Goal: Transaction & Acquisition: Obtain resource

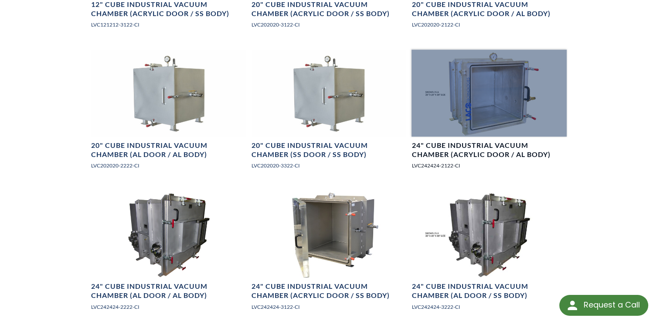
scroll to position [610, 0]
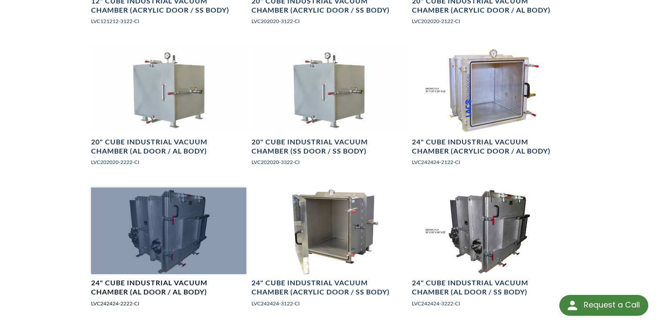
click at [154, 249] on div at bounding box center [168, 231] width 155 height 87
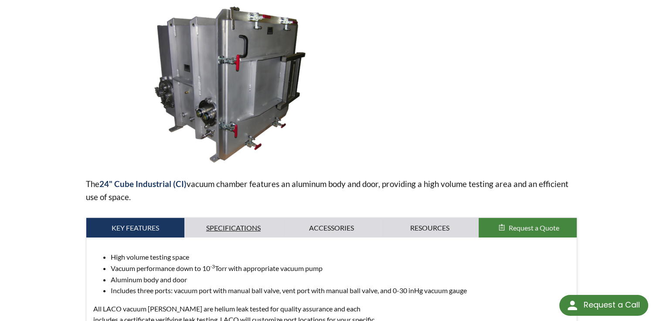
scroll to position [174, 0]
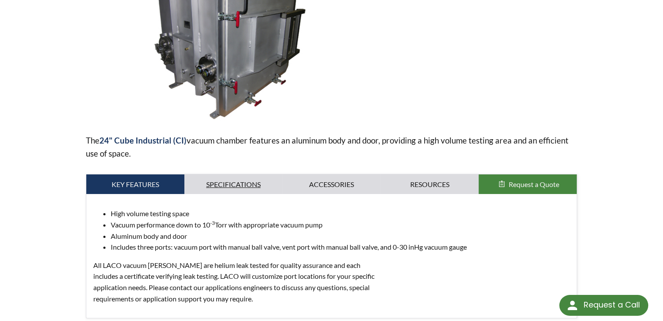
click at [237, 184] on link "Specifications" at bounding box center [233, 185] width 98 height 20
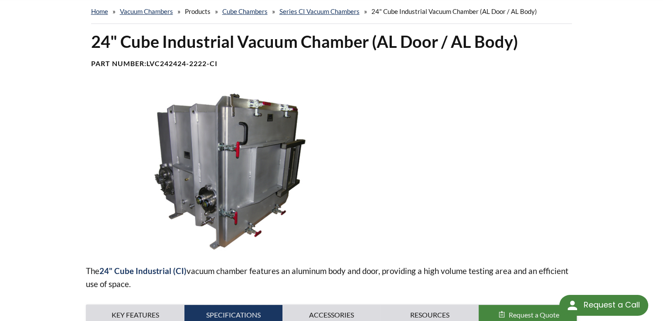
scroll to position [131, 0]
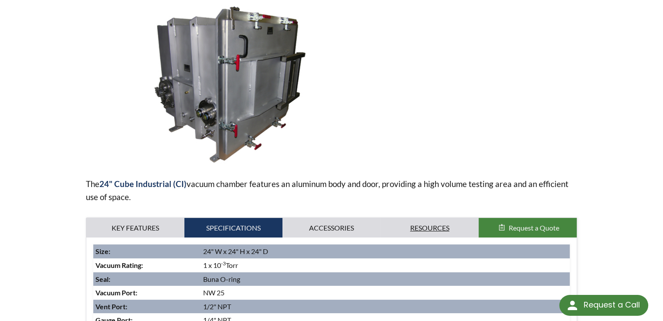
click at [425, 227] on link "Resources" at bounding box center [429, 228] width 98 height 20
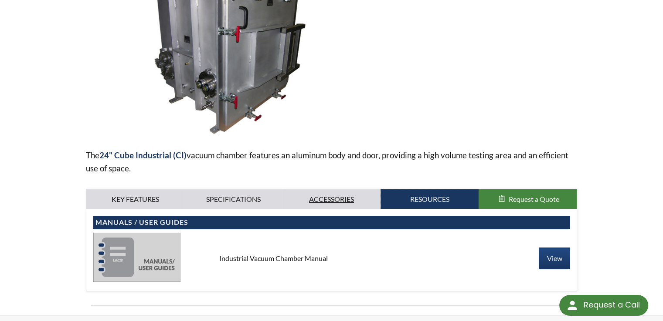
scroll to position [218, 0]
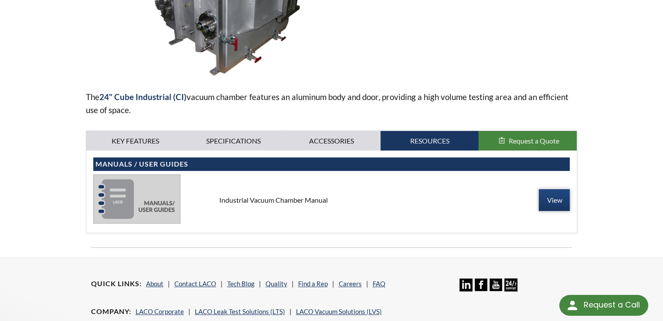
click at [552, 200] on link "View" at bounding box center [553, 200] width 31 height 22
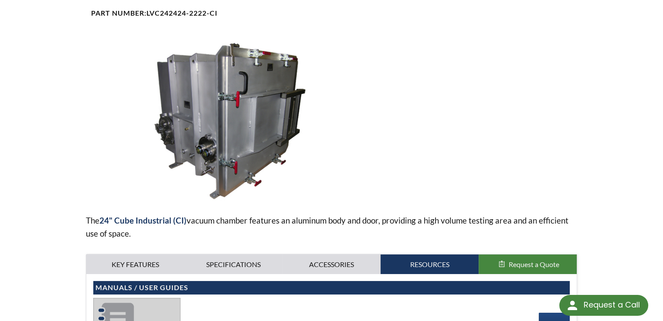
scroll to position [87, 0]
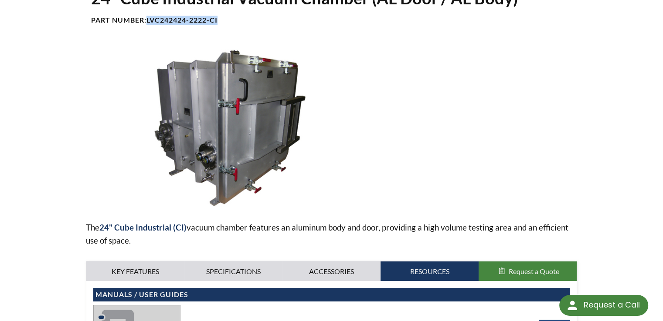
drag, startPoint x: 149, startPoint y: 20, endPoint x: 221, endPoint y: 16, distance: 72.9
click at [221, 16] on h4 "Part Number: LVC242424-2222-CI" at bounding box center [331, 20] width 481 height 9
copy b "LVC242424-2222-CI"
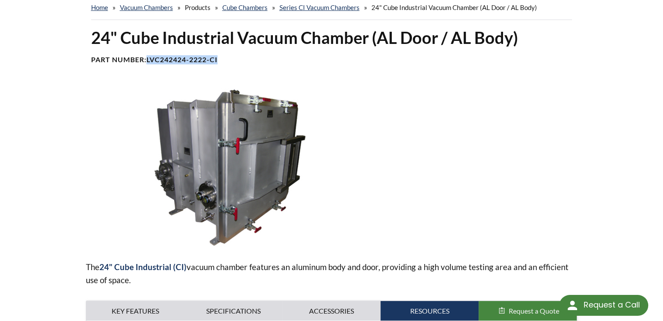
scroll to position [44, 0]
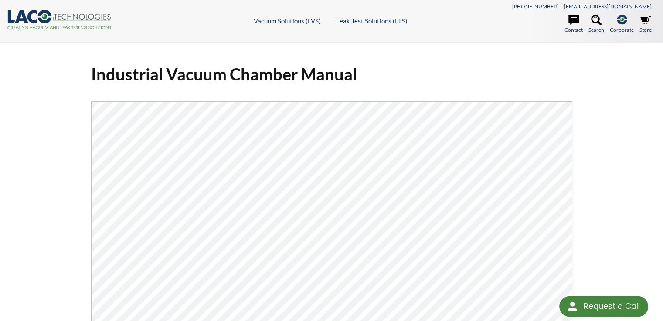
select select "Language Translate Widget"
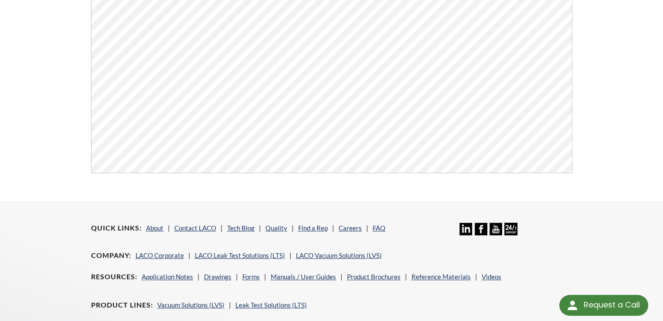
scroll to position [131, 0]
